Goal: Navigation & Orientation: Find specific page/section

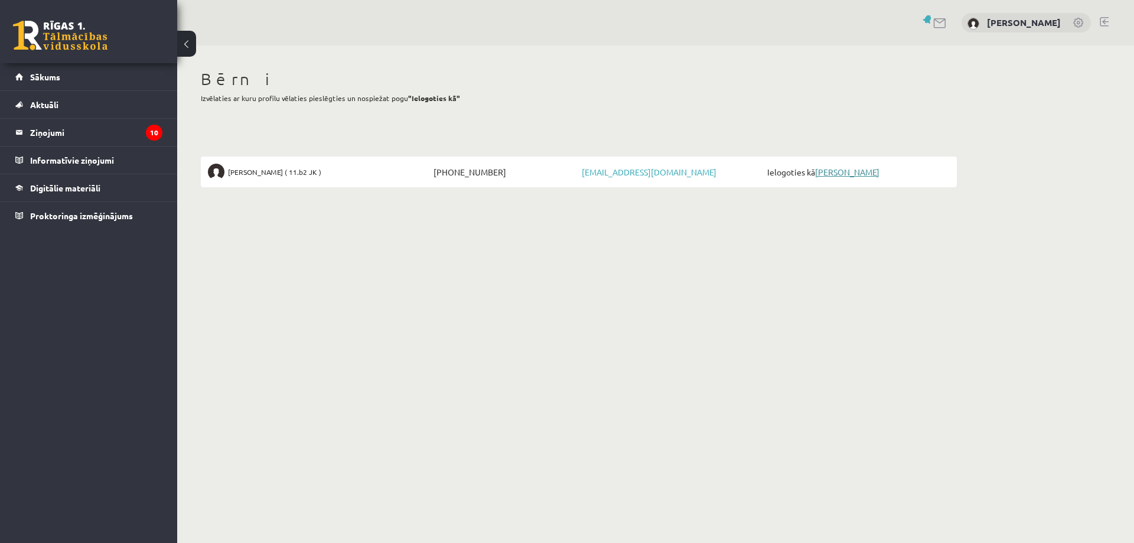
click at [823, 174] on link "[PERSON_NAME]" at bounding box center [847, 172] width 64 height 11
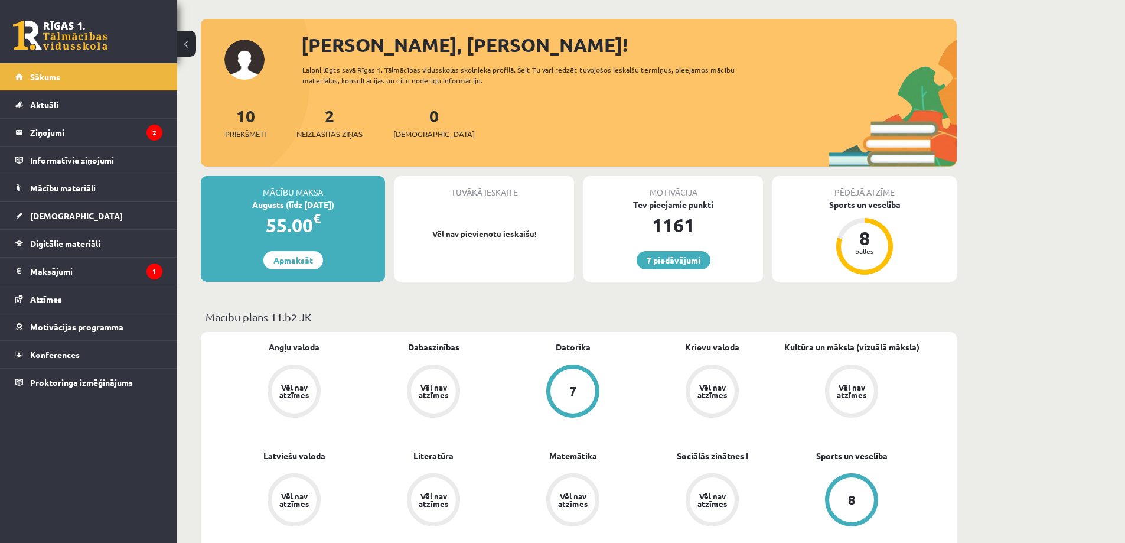
scroll to position [118, 0]
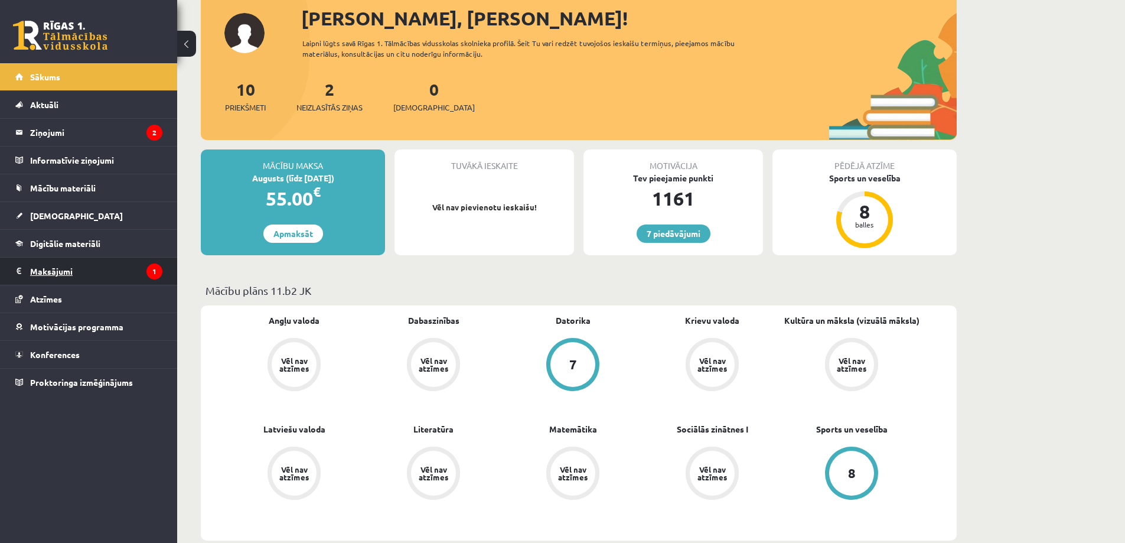
click at [54, 274] on legend "Maksājumi 1" at bounding box center [96, 271] width 132 height 27
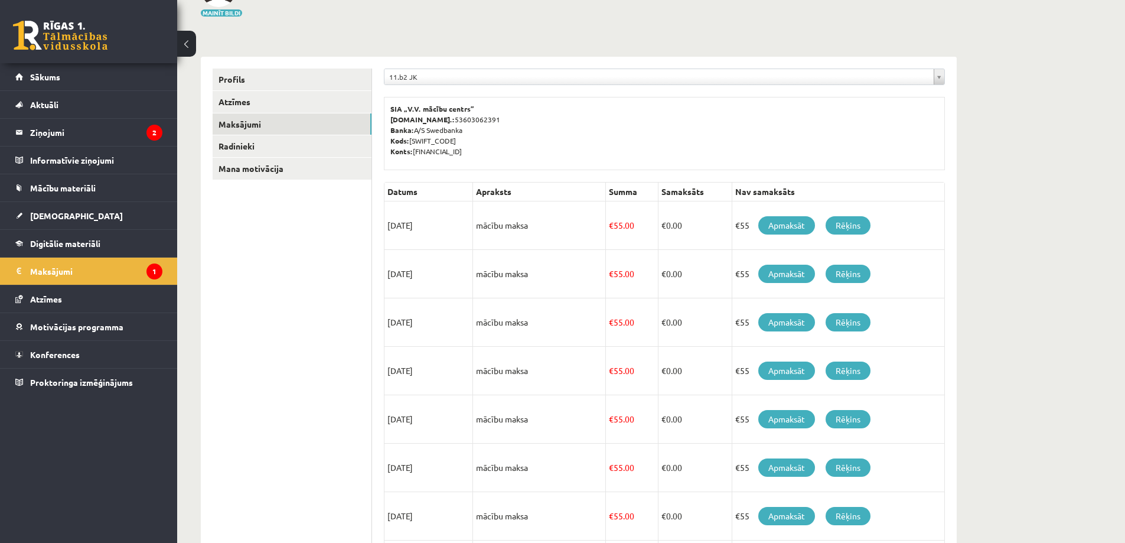
scroll to position [129, 0]
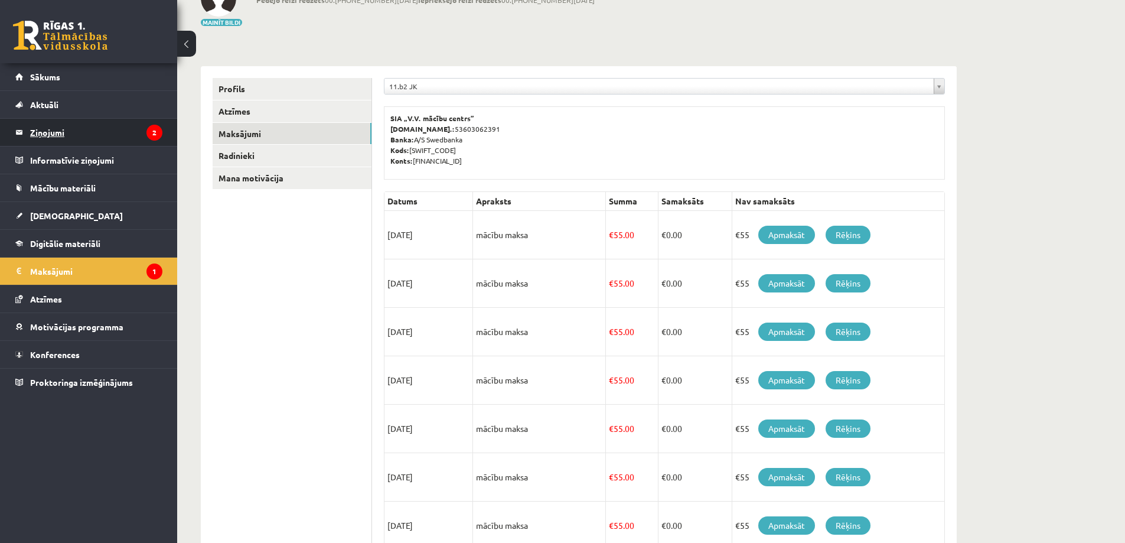
click at [66, 129] on legend "Ziņojumi 2" at bounding box center [96, 132] width 132 height 27
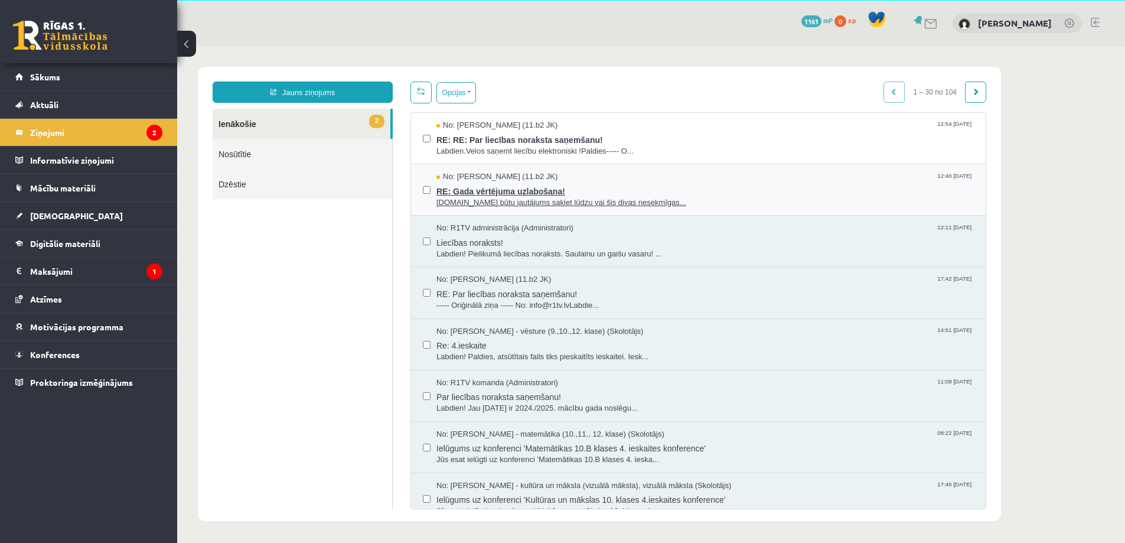
click at [642, 200] on span "Labdien.Man būtu jautājums sakiet lūdzu vai šis divas nesekmīgas..." at bounding box center [706, 202] width 538 height 11
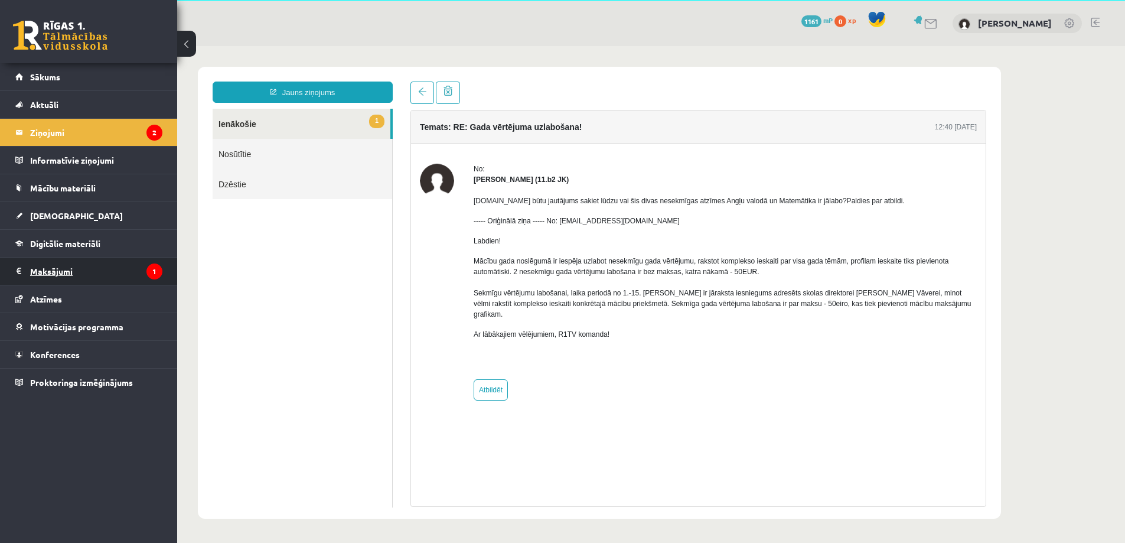
click at [64, 271] on legend "Maksājumi 1" at bounding box center [96, 271] width 132 height 27
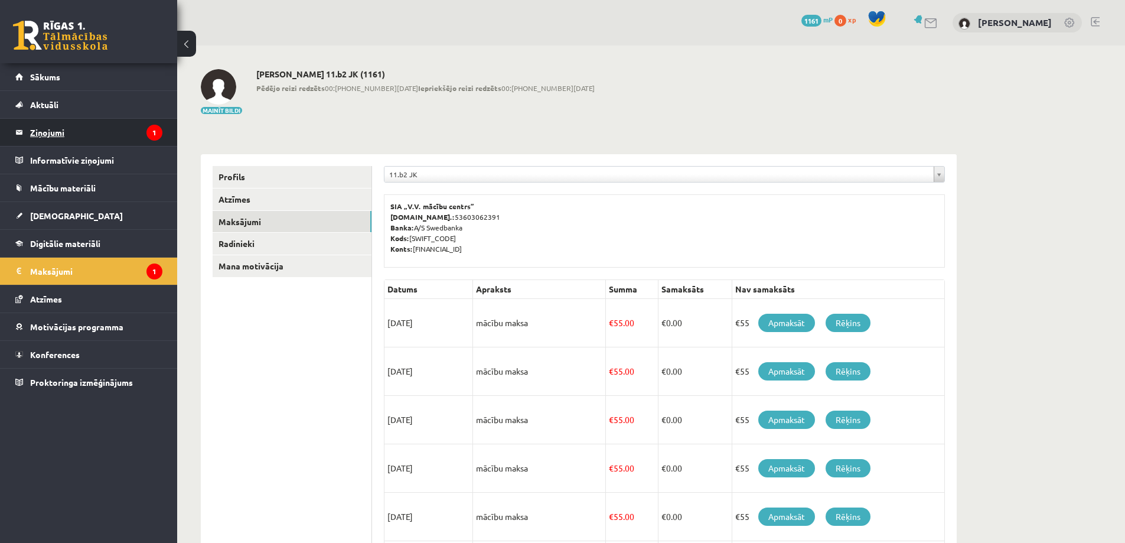
click at [43, 129] on legend "Ziņojumi 1" at bounding box center [96, 132] width 132 height 27
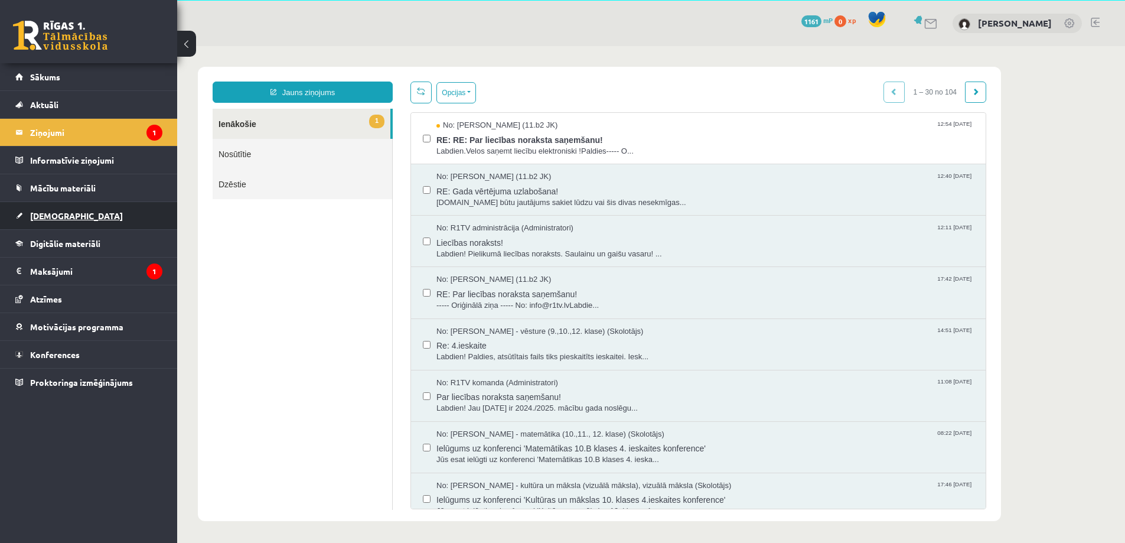
click at [54, 214] on span "Ieskaites" at bounding box center [76, 215] width 93 height 11
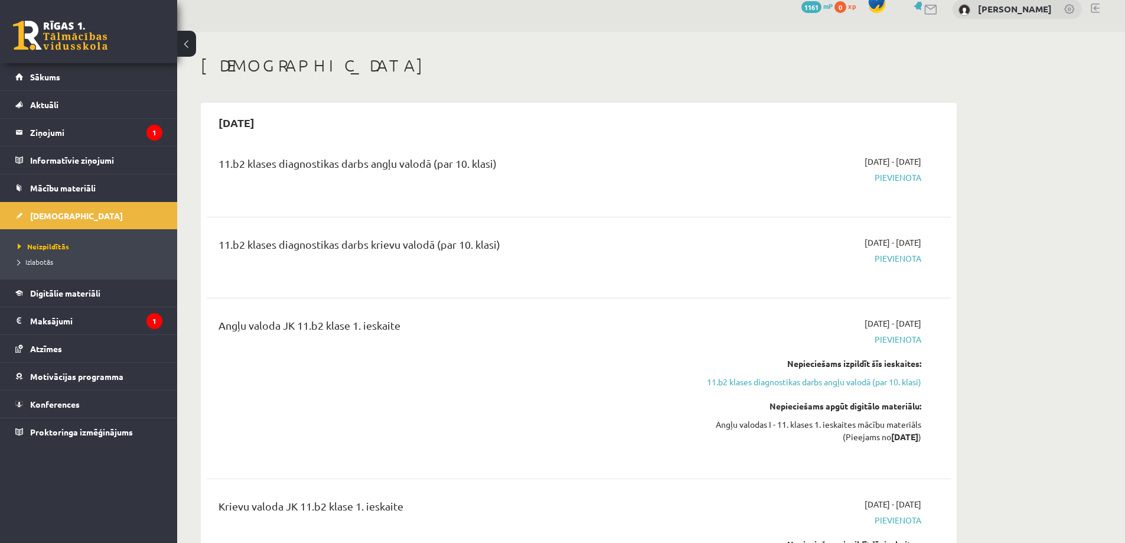
scroll to position [41, 0]
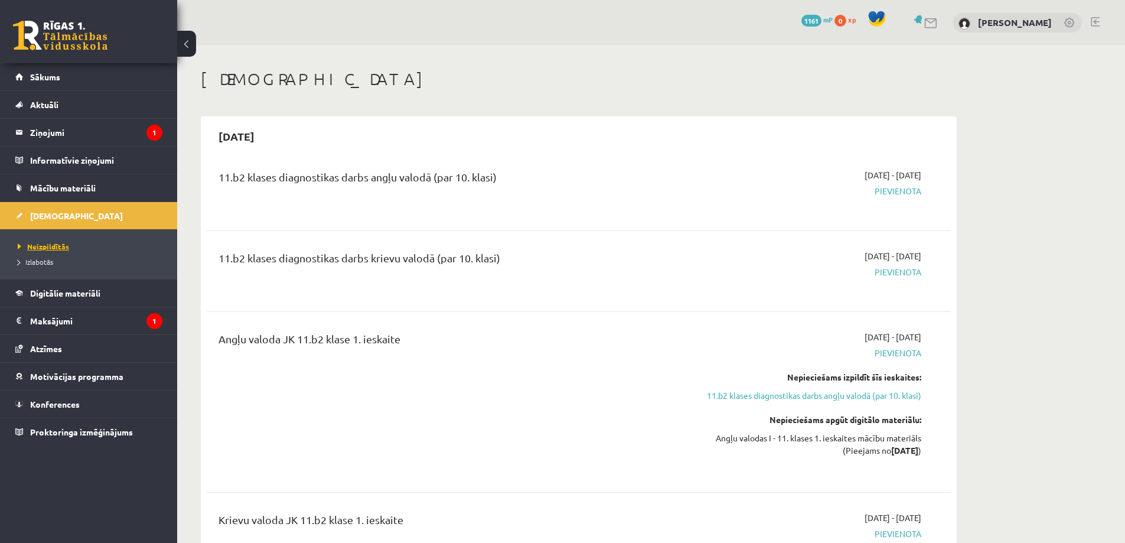
click at [45, 241] on ul "Neizpildītās Izlabotās" at bounding box center [88, 254] width 177 height 50
click at [57, 249] on span "Neizpildītās" at bounding box center [43, 246] width 51 height 9
click at [52, 259] on span "Izlabotās" at bounding box center [35, 261] width 35 height 9
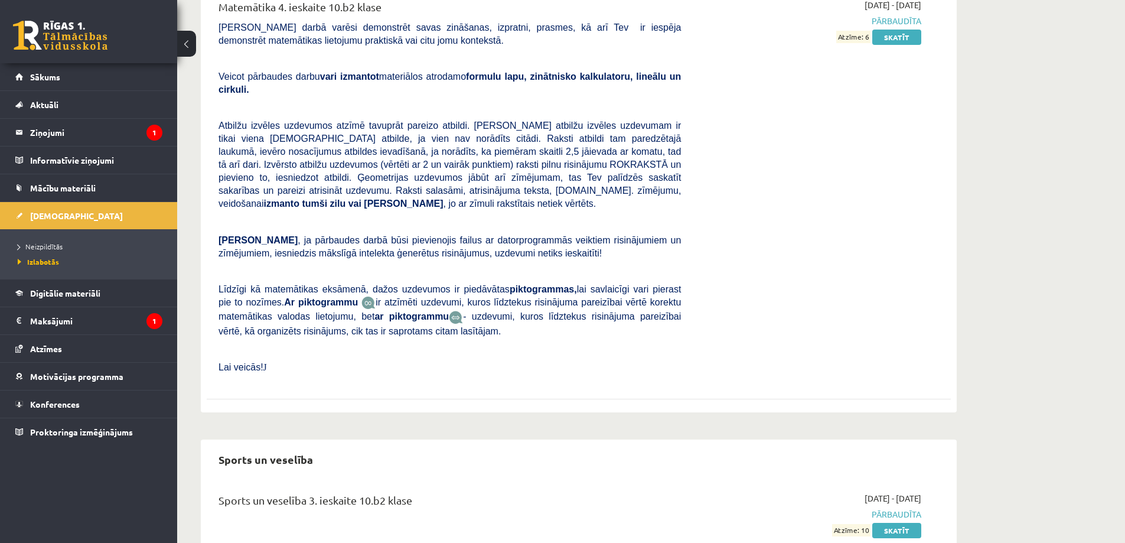
scroll to position [3596, 0]
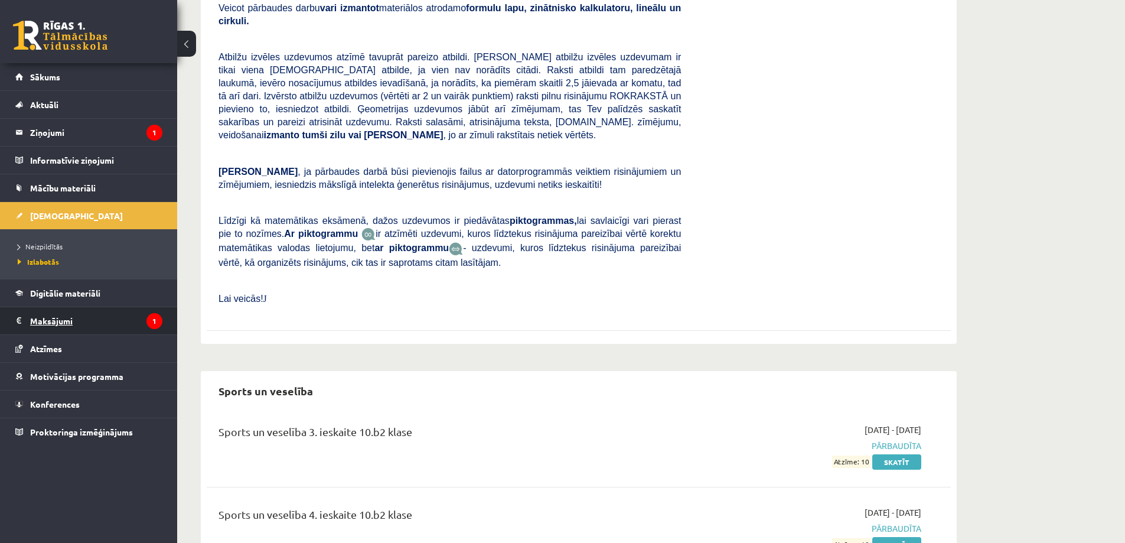
click at [50, 322] on legend "Maksājumi 1" at bounding box center [96, 320] width 132 height 27
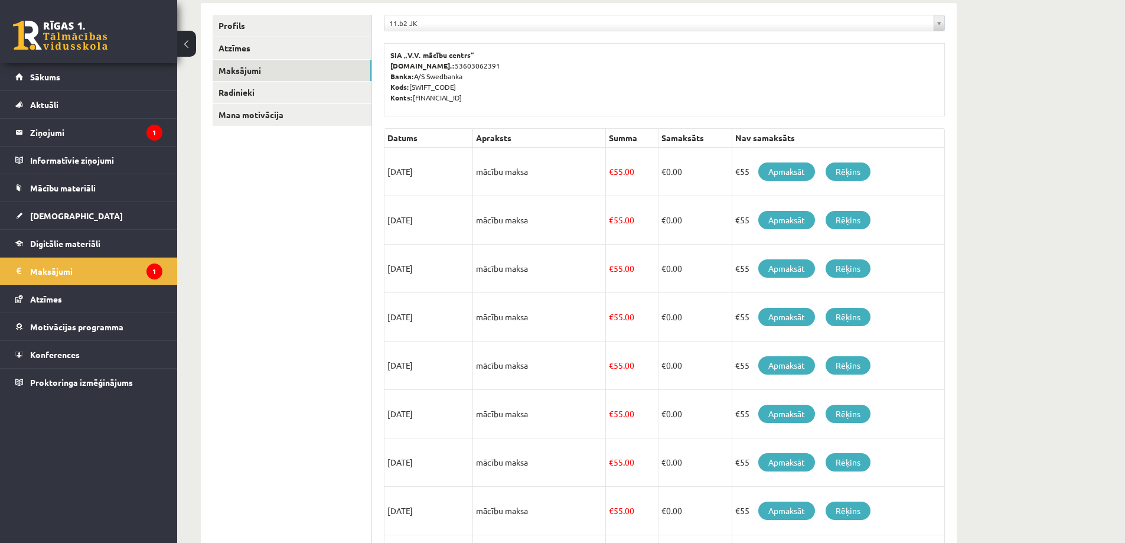
scroll to position [188, 0]
